Goal: Find specific page/section: Find specific page/section

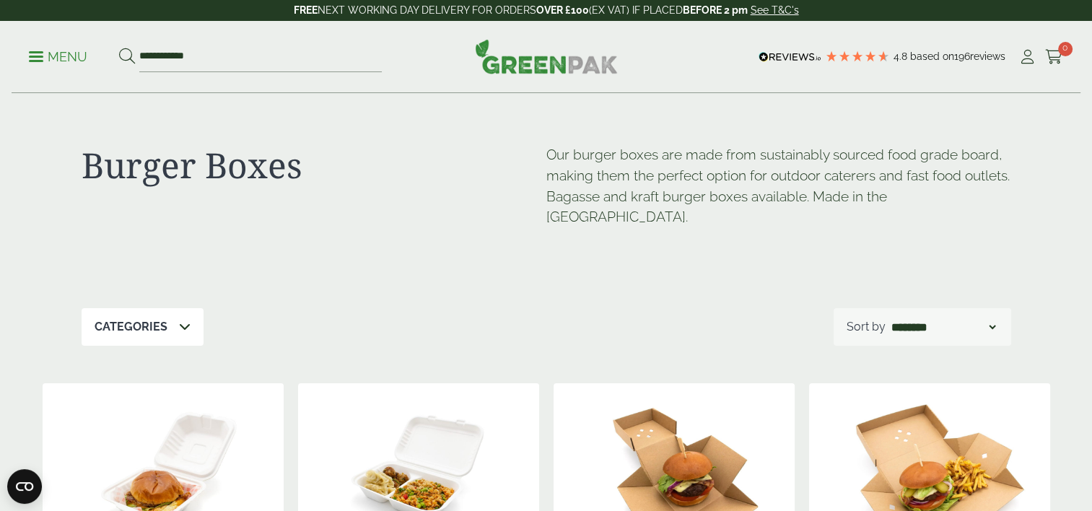
click at [38, 54] on p "Menu" at bounding box center [58, 56] width 58 height 17
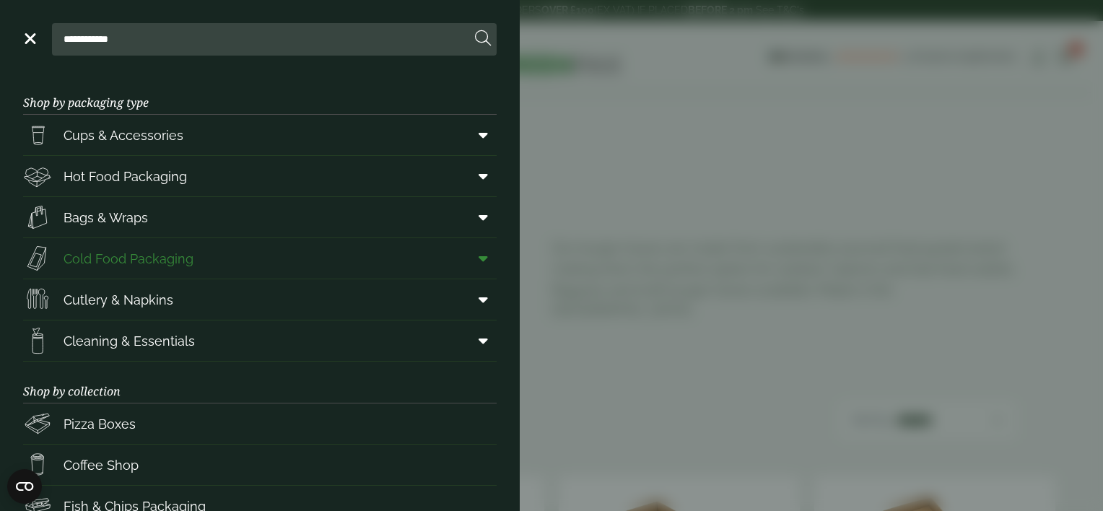
click at [156, 257] on span "Cold Food Packaging" at bounding box center [129, 258] width 130 height 19
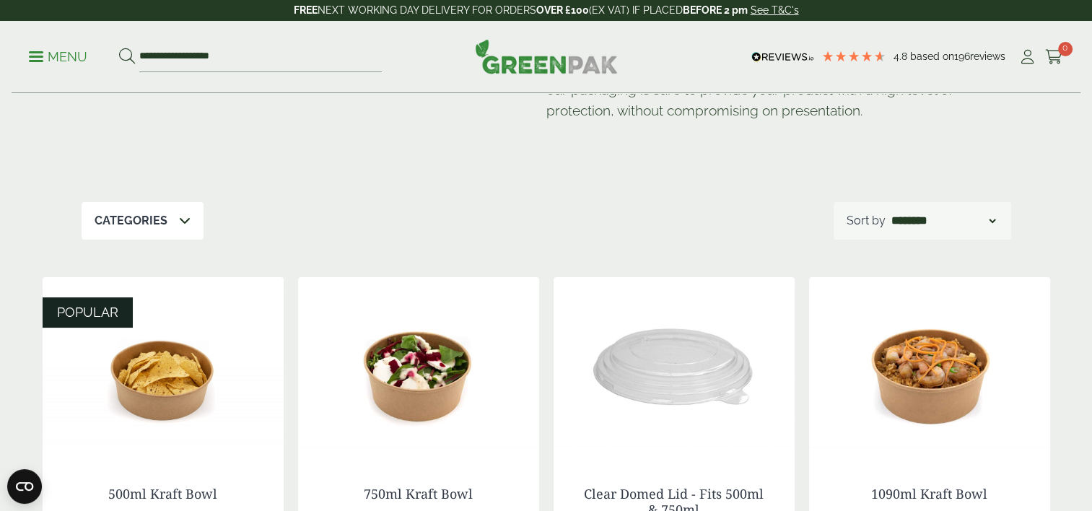
scroll to position [133, 0]
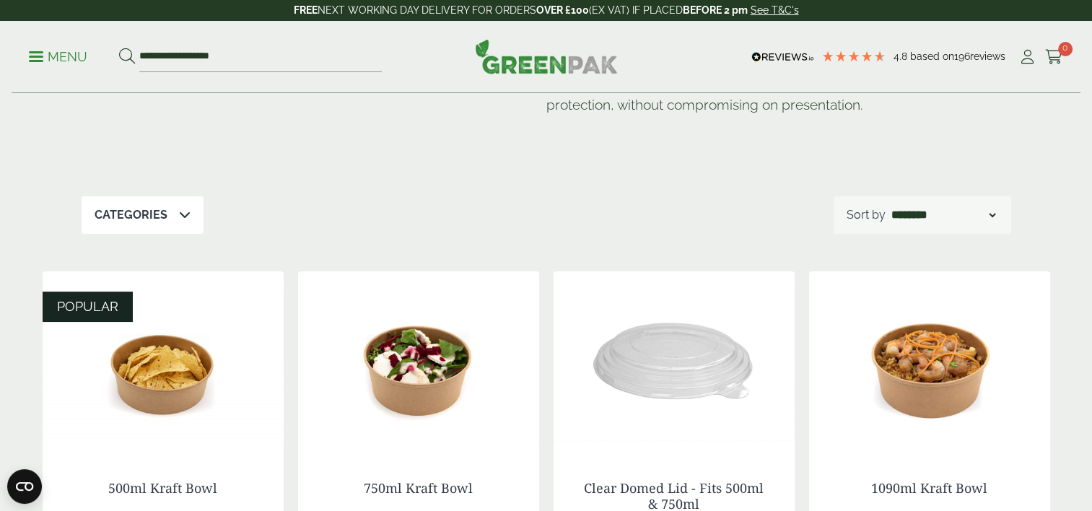
click at [183, 211] on icon at bounding box center [185, 215] width 12 height 12
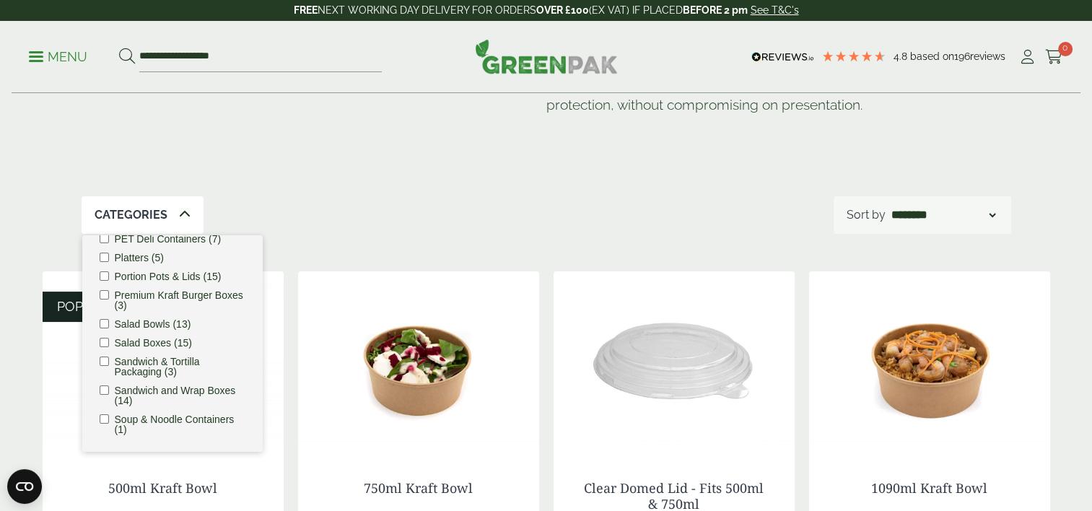
scroll to position [289, 0]
